Goal: Information Seeking & Learning: Learn about a topic

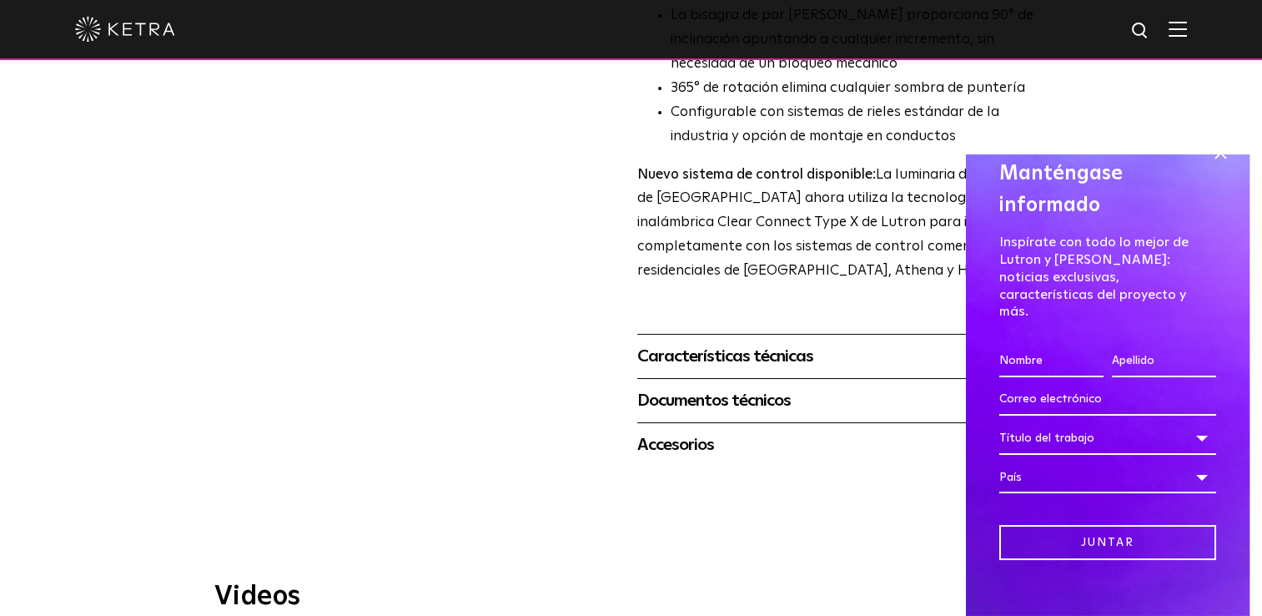
scroll to position [667, 0]
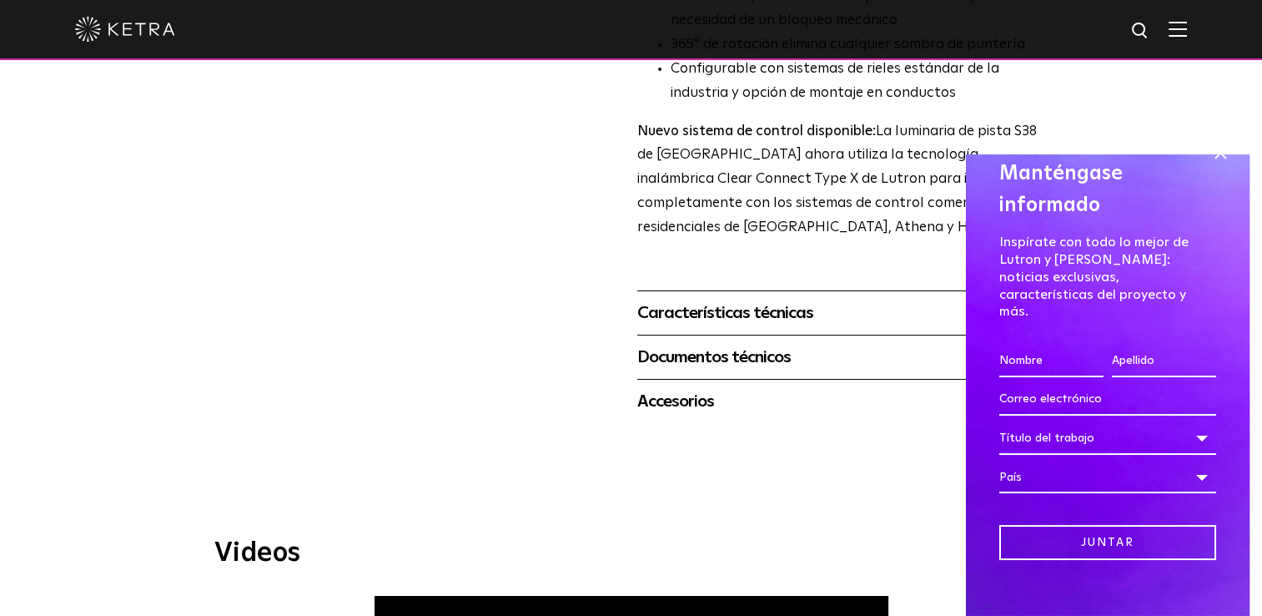
click at [701, 299] on div "Características técnicas" at bounding box center [840, 312] width 406 height 27
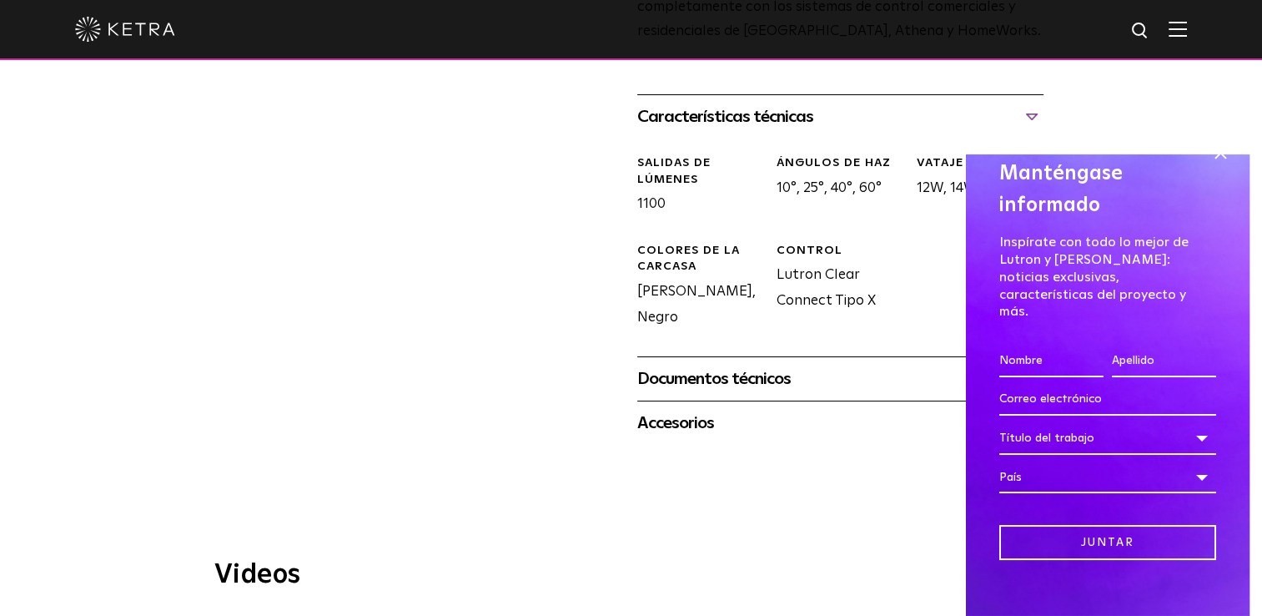
scroll to position [918, 0]
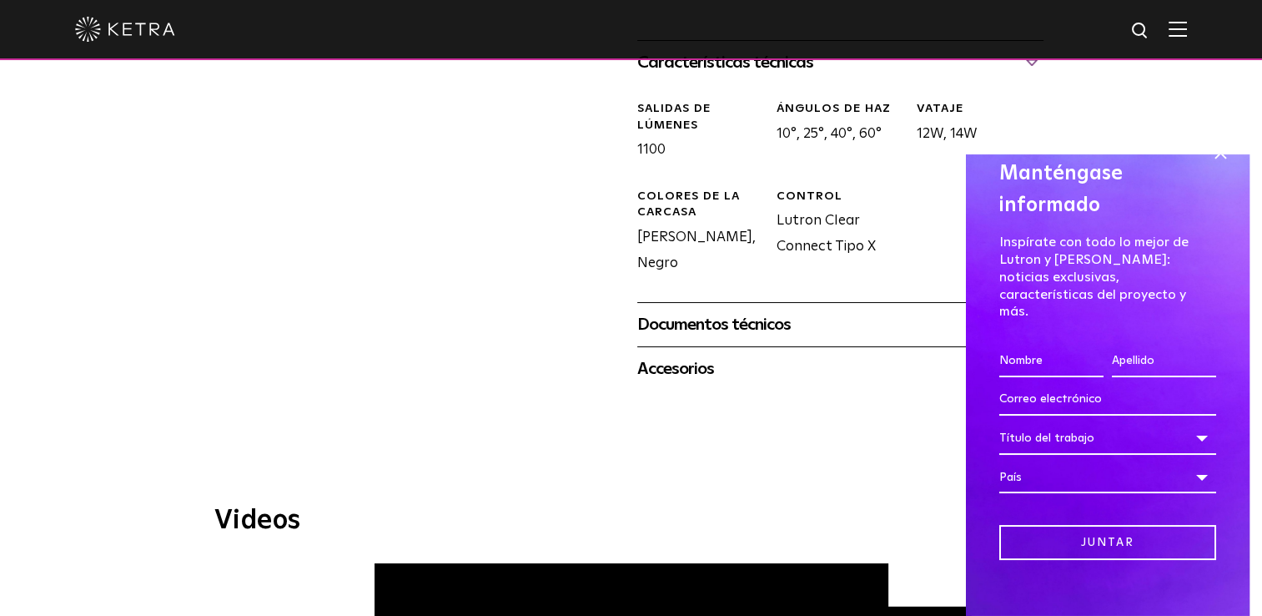
click at [701, 311] on div "Documentos técnicos" at bounding box center [840, 324] width 406 height 27
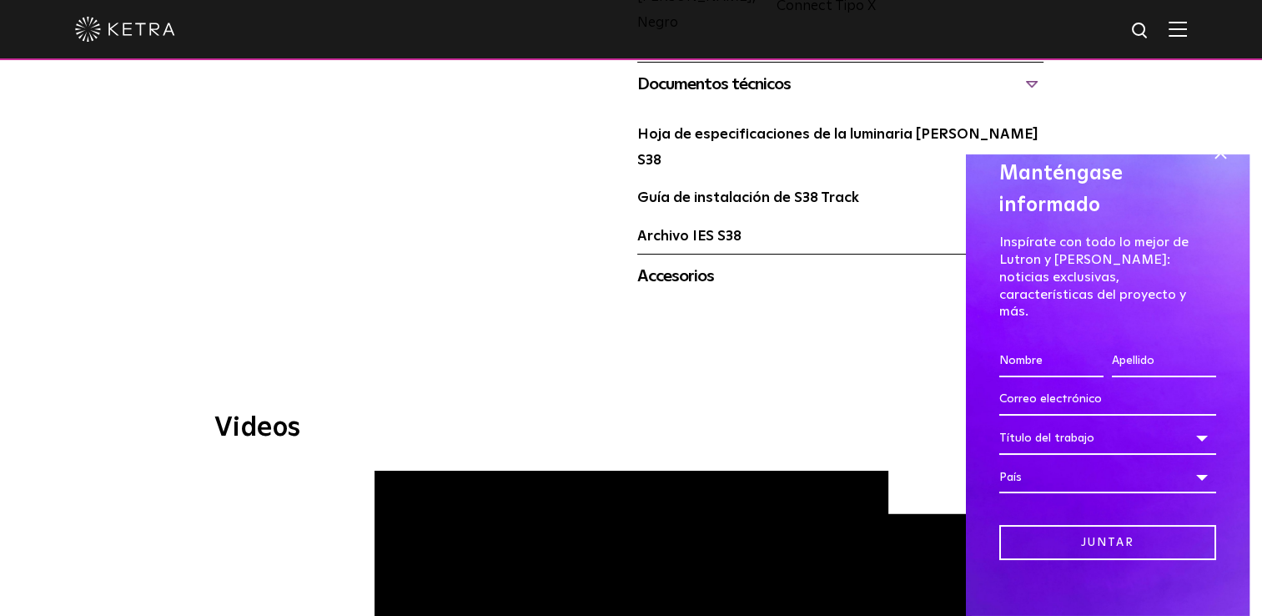
scroll to position [1168, 0]
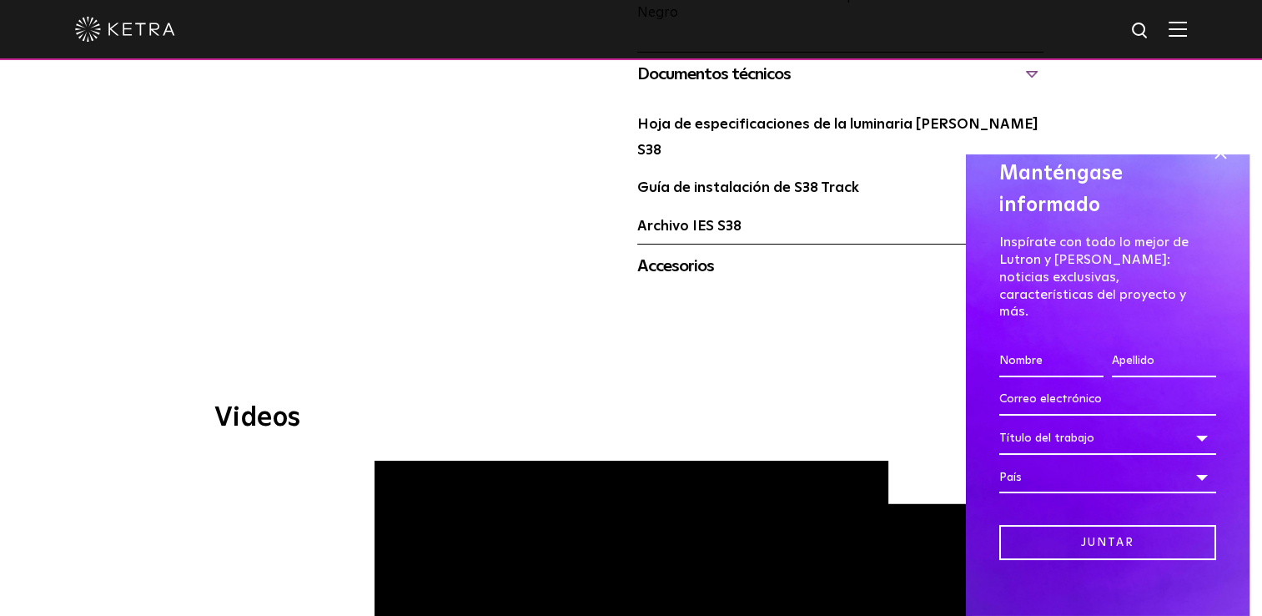
click at [696, 253] on div "Accesorios" at bounding box center [840, 266] width 406 height 27
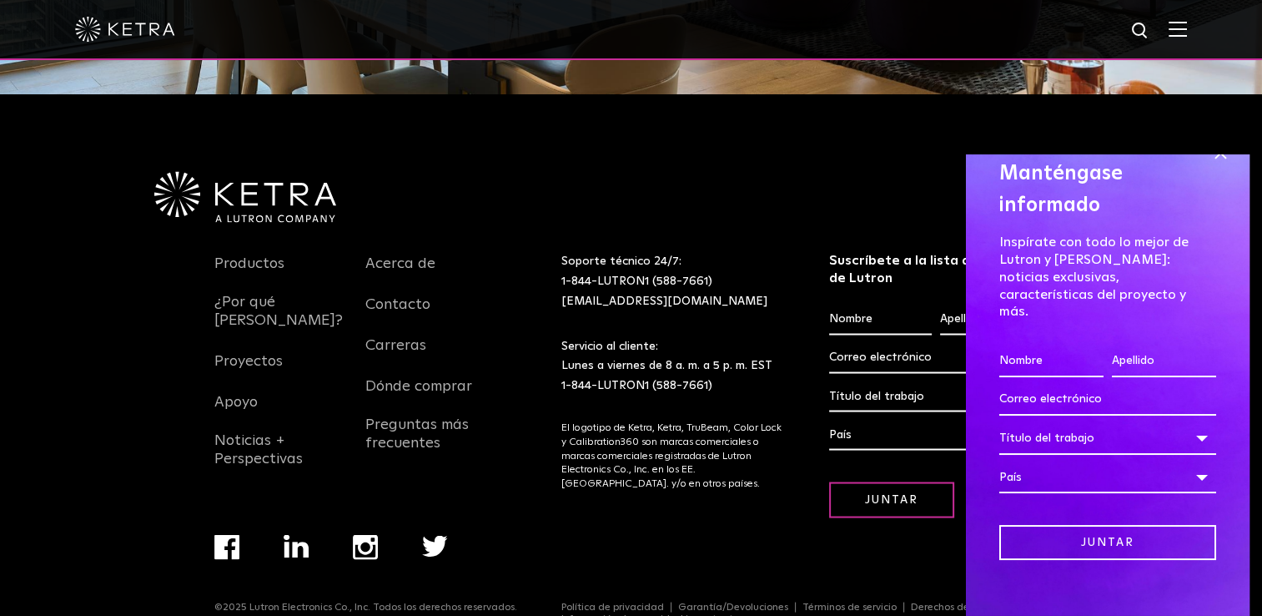
scroll to position [0, 0]
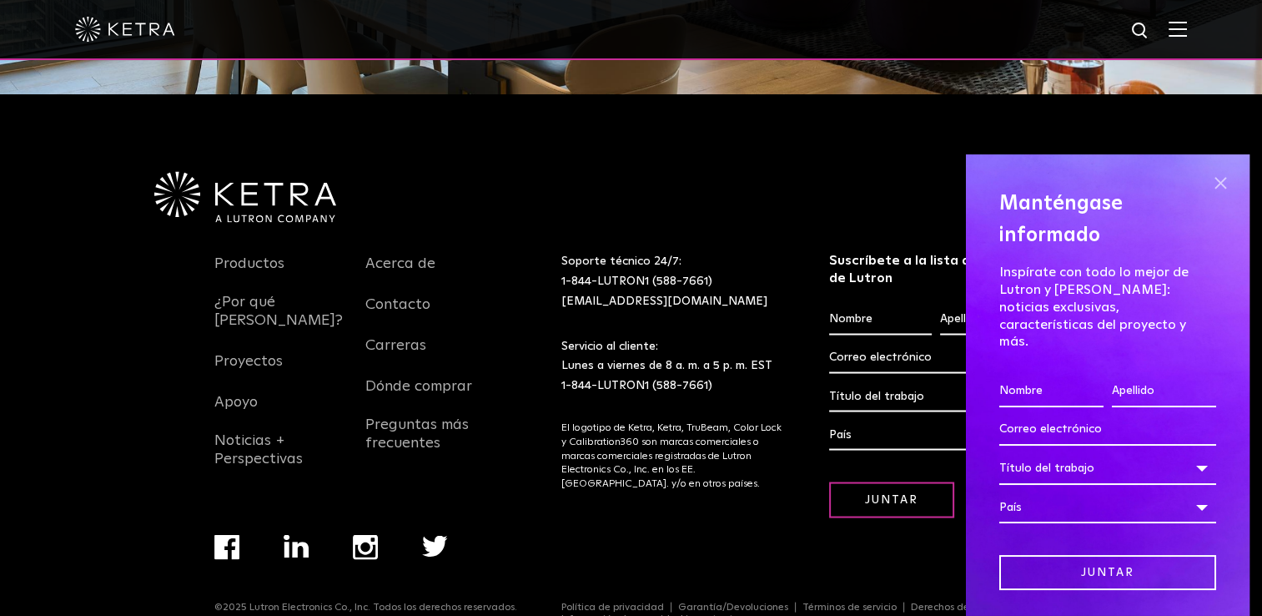
click at [1208, 187] on span at bounding box center [1220, 183] width 25 height 25
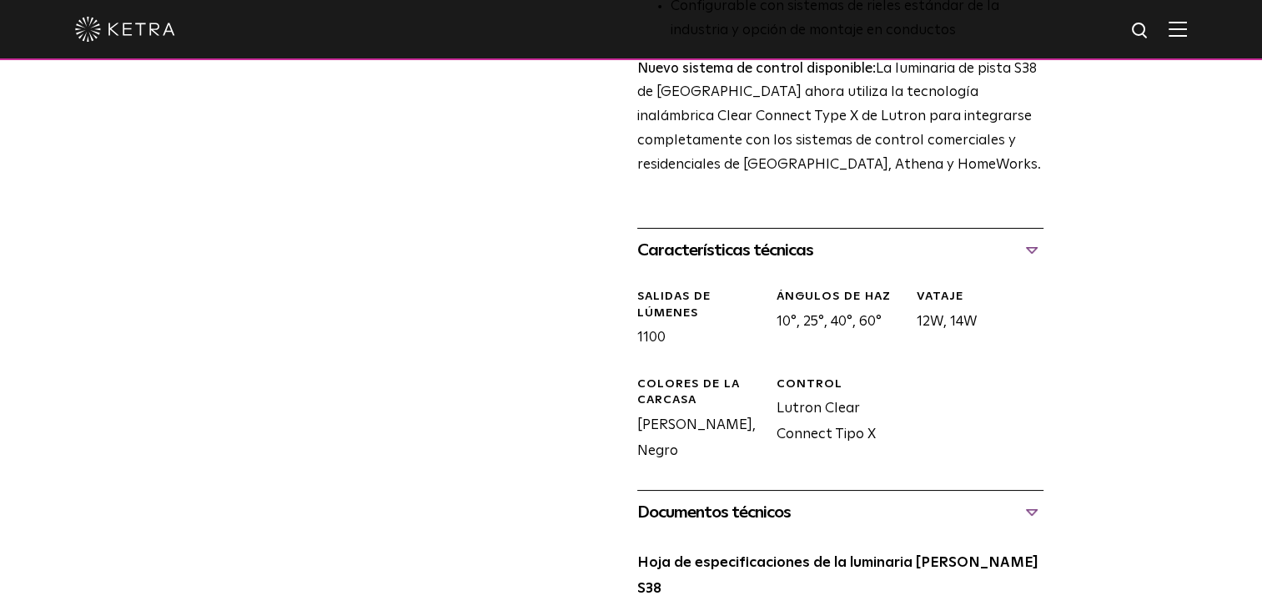
scroll to position [431, 0]
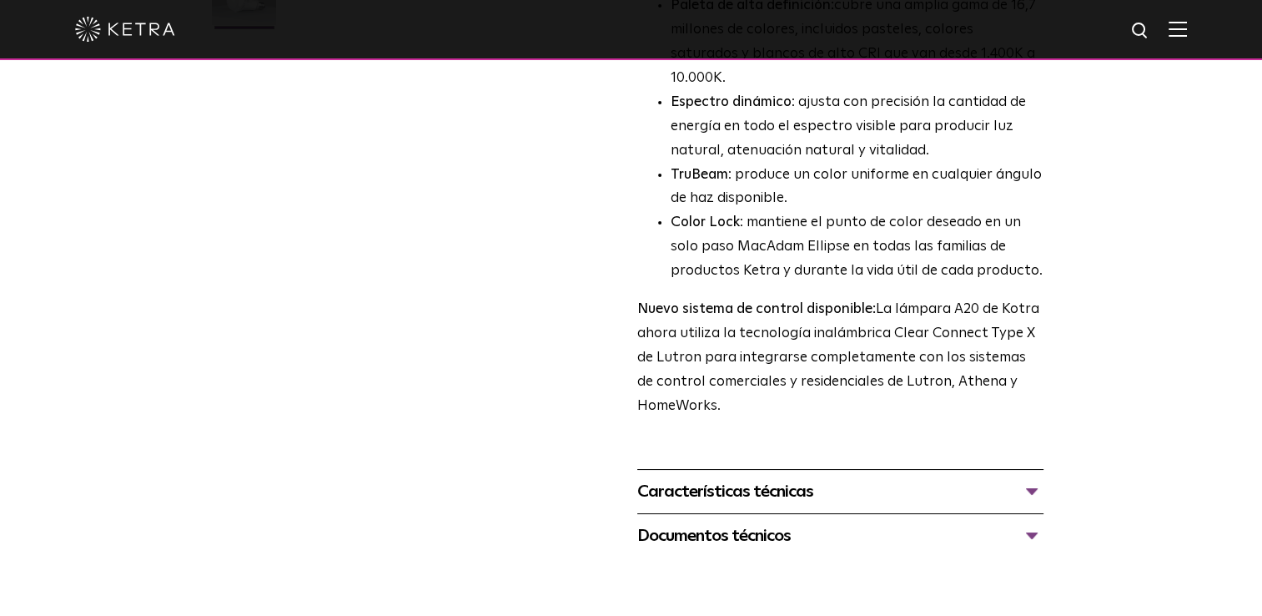
scroll to position [584, 0]
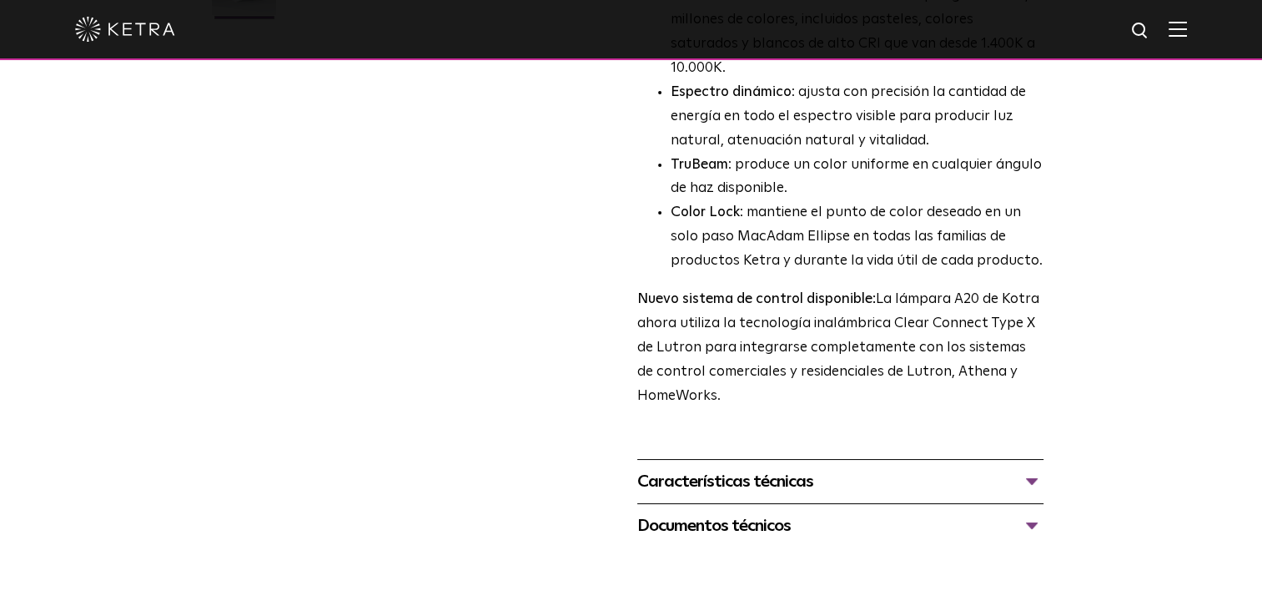
click at [863, 468] on div "Características técnicas" at bounding box center [840, 481] width 406 height 27
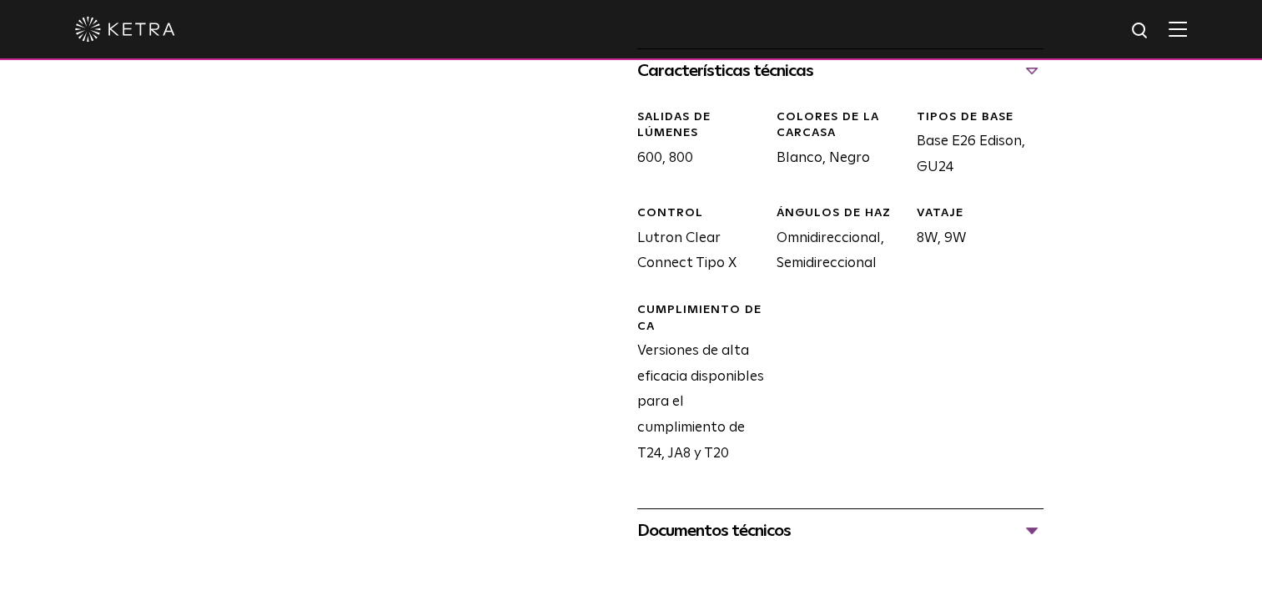
scroll to position [1001, 0]
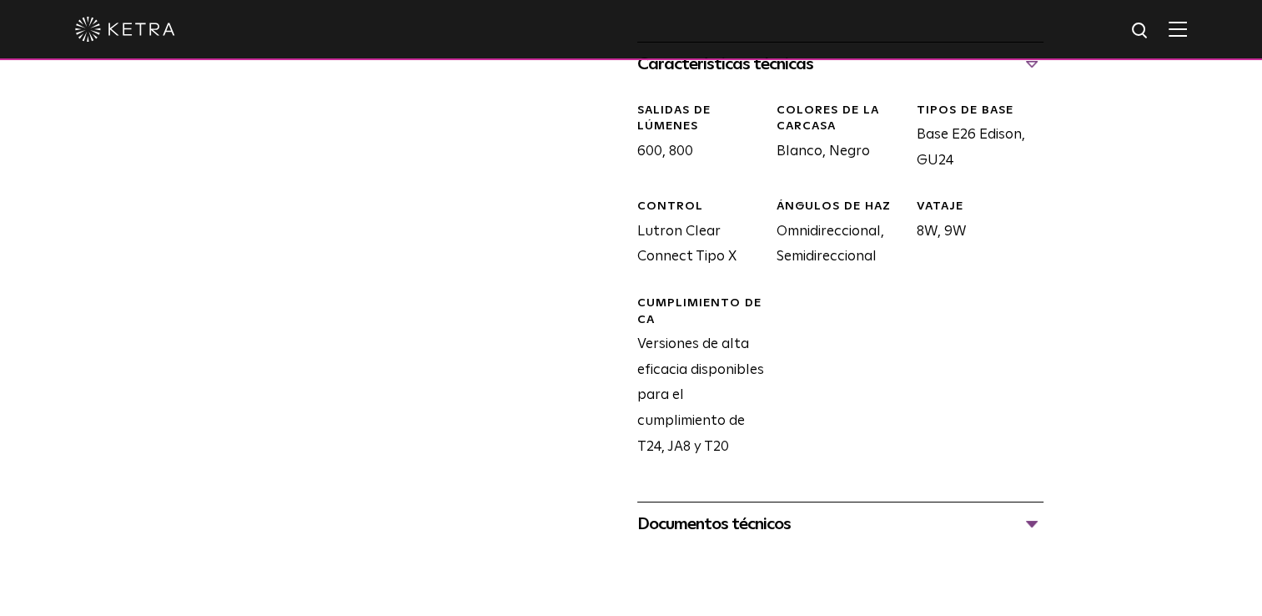
click at [789, 510] on div "Documentos técnicos" at bounding box center [840, 523] width 406 height 27
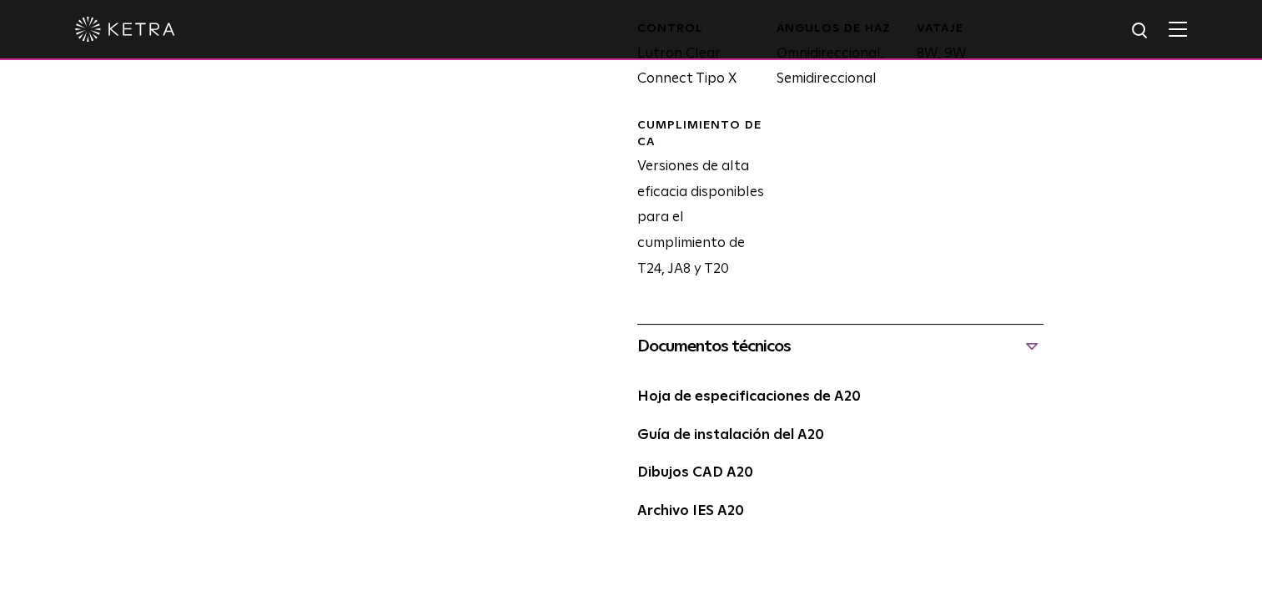
scroll to position [1168, 0]
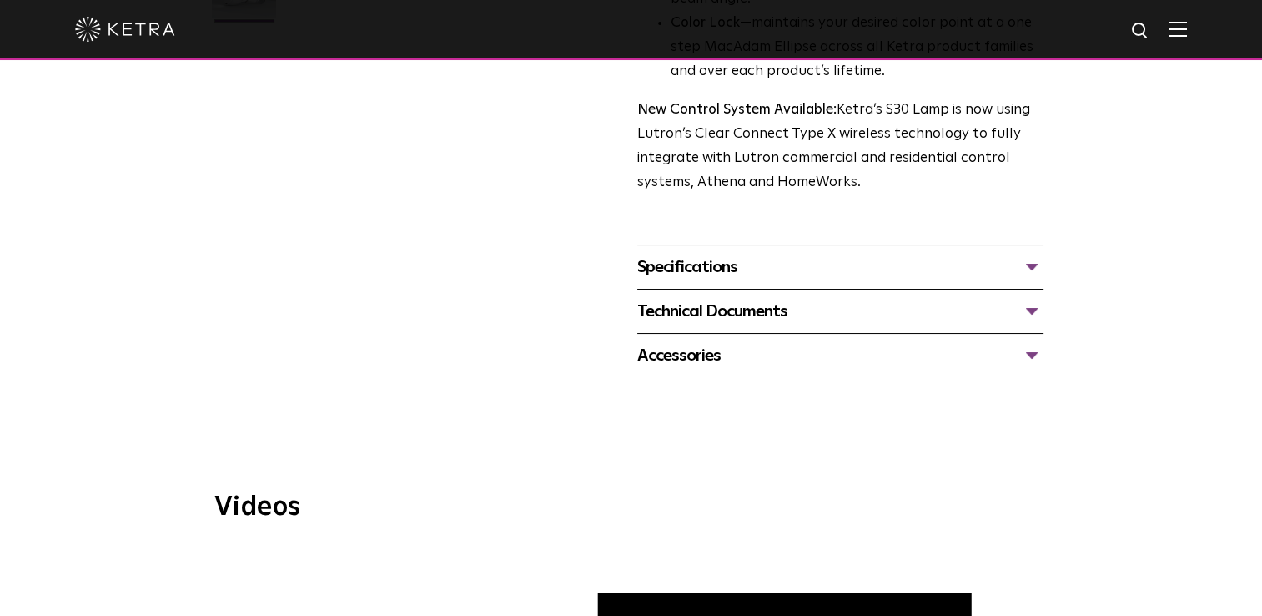
scroll to position [584, 0]
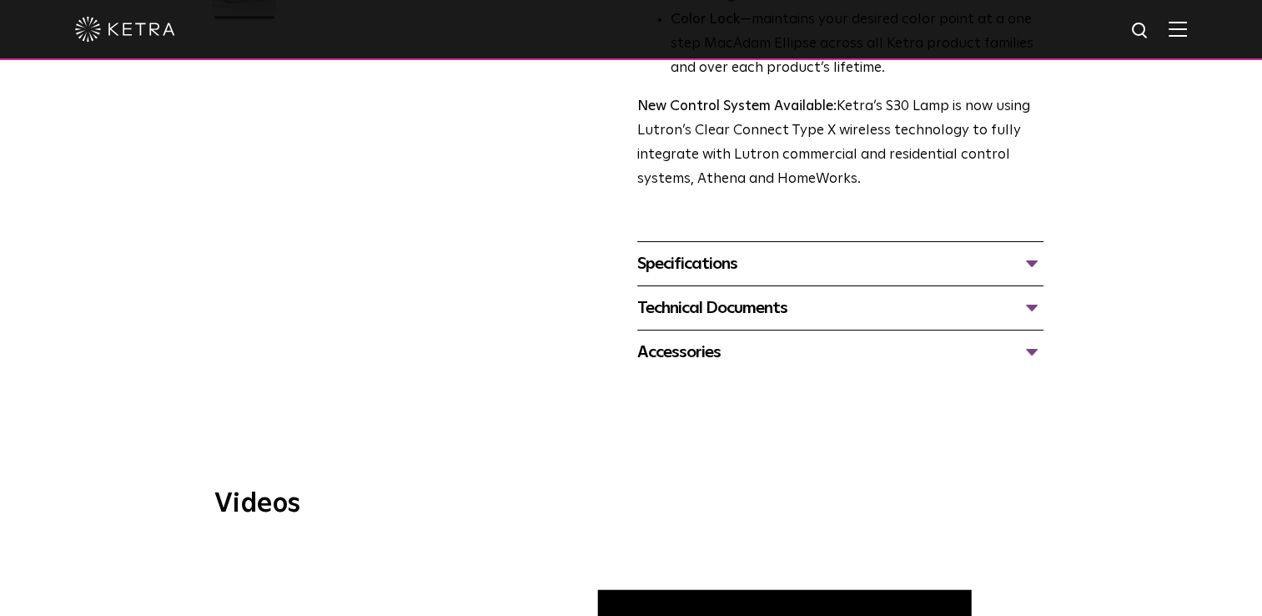
click at [757, 364] on div "Accessories" at bounding box center [840, 352] width 406 height 27
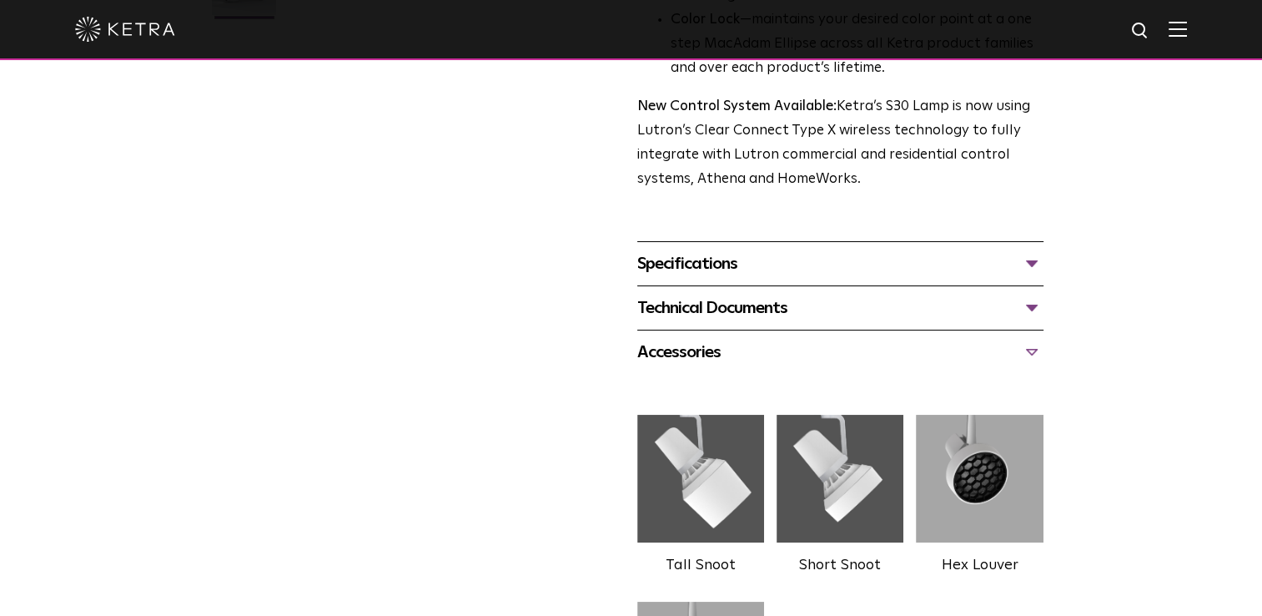
click at [753, 340] on div "Accessories" at bounding box center [840, 352] width 406 height 27
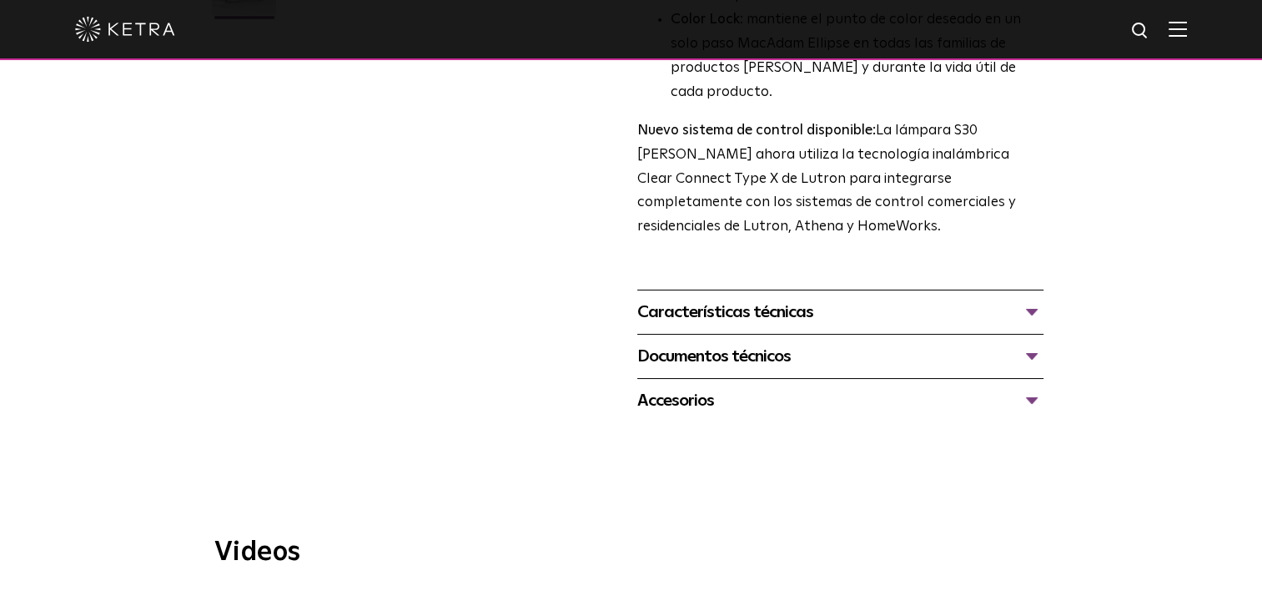
click at [857, 299] on div "Características técnicas" at bounding box center [840, 312] width 406 height 27
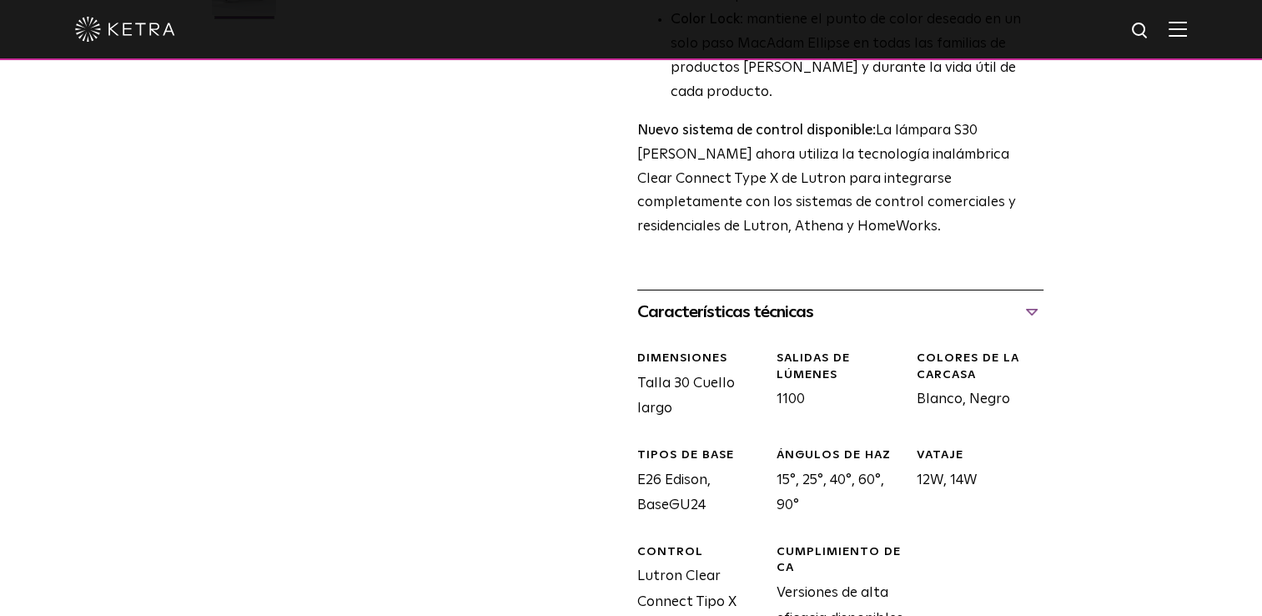
click at [860, 299] on div "Características técnicas" at bounding box center [840, 312] width 406 height 27
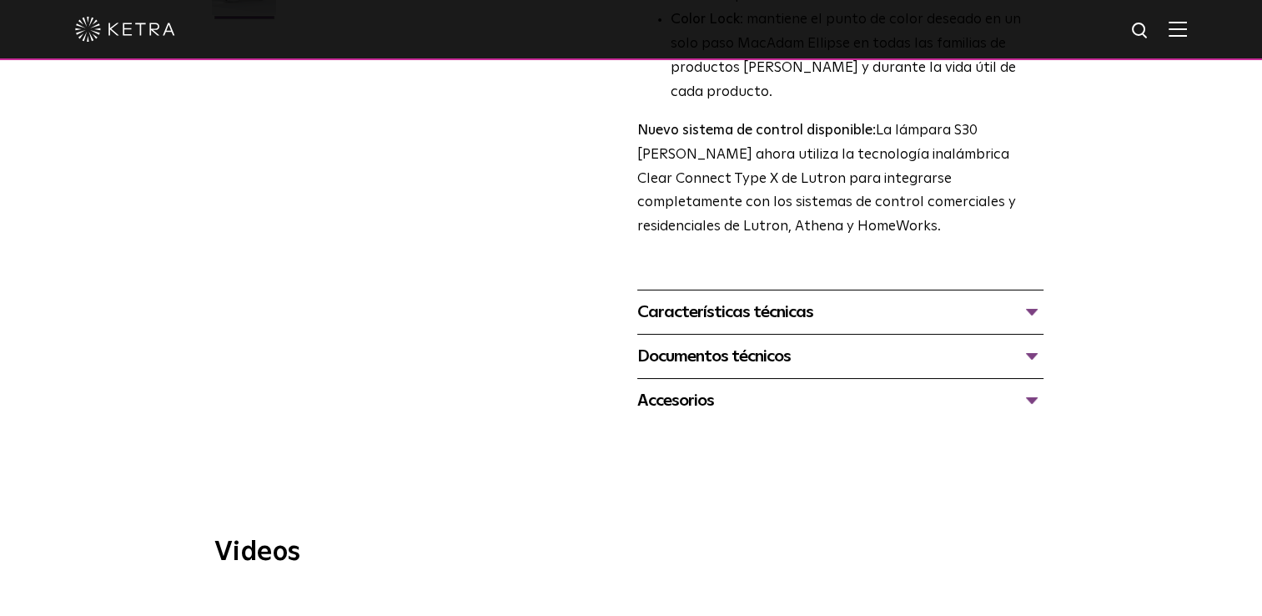
click at [851, 343] on div "Documentos técnicos" at bounding box center [840, 356] width 406 height 27
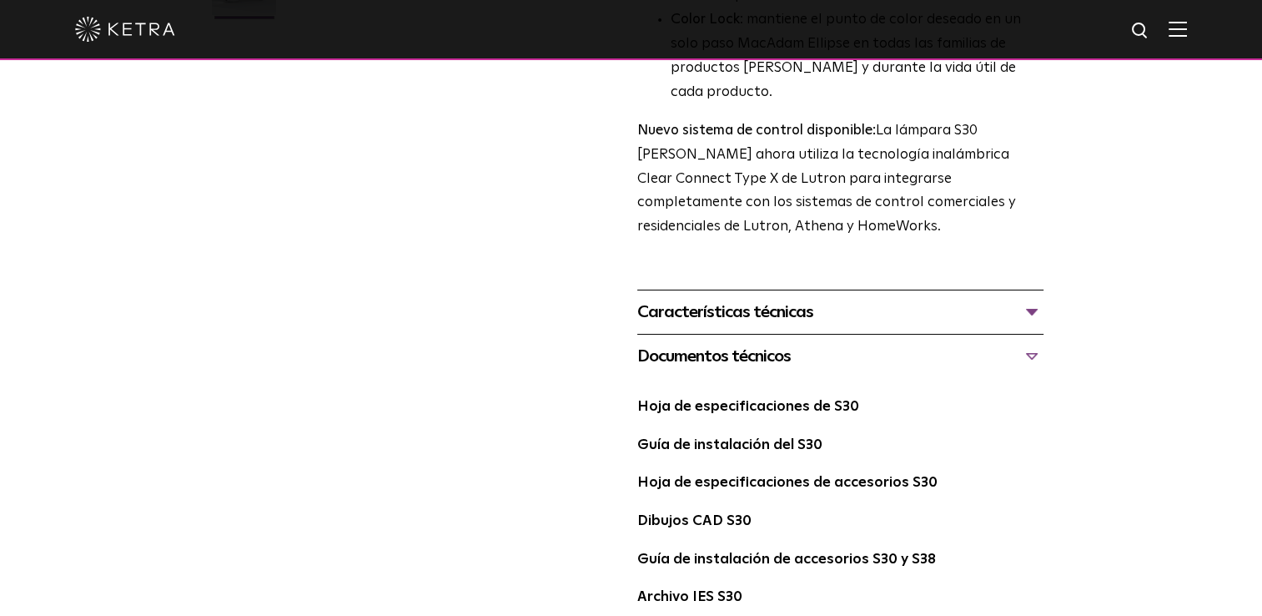
click at [846, 299] on div "Características técnicas" at bounding box center [840, 312] width 406 height 27
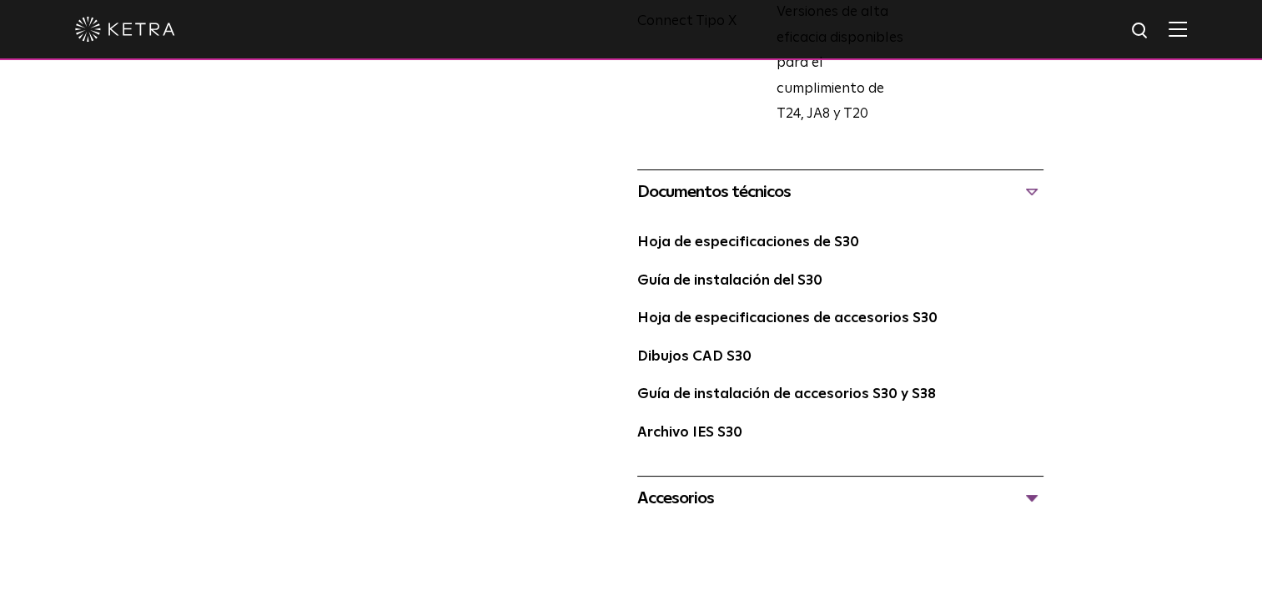
scroll to position [1168, 0]
